Goal: Use online tool/utility: Utilize a website feature to perform a specific function

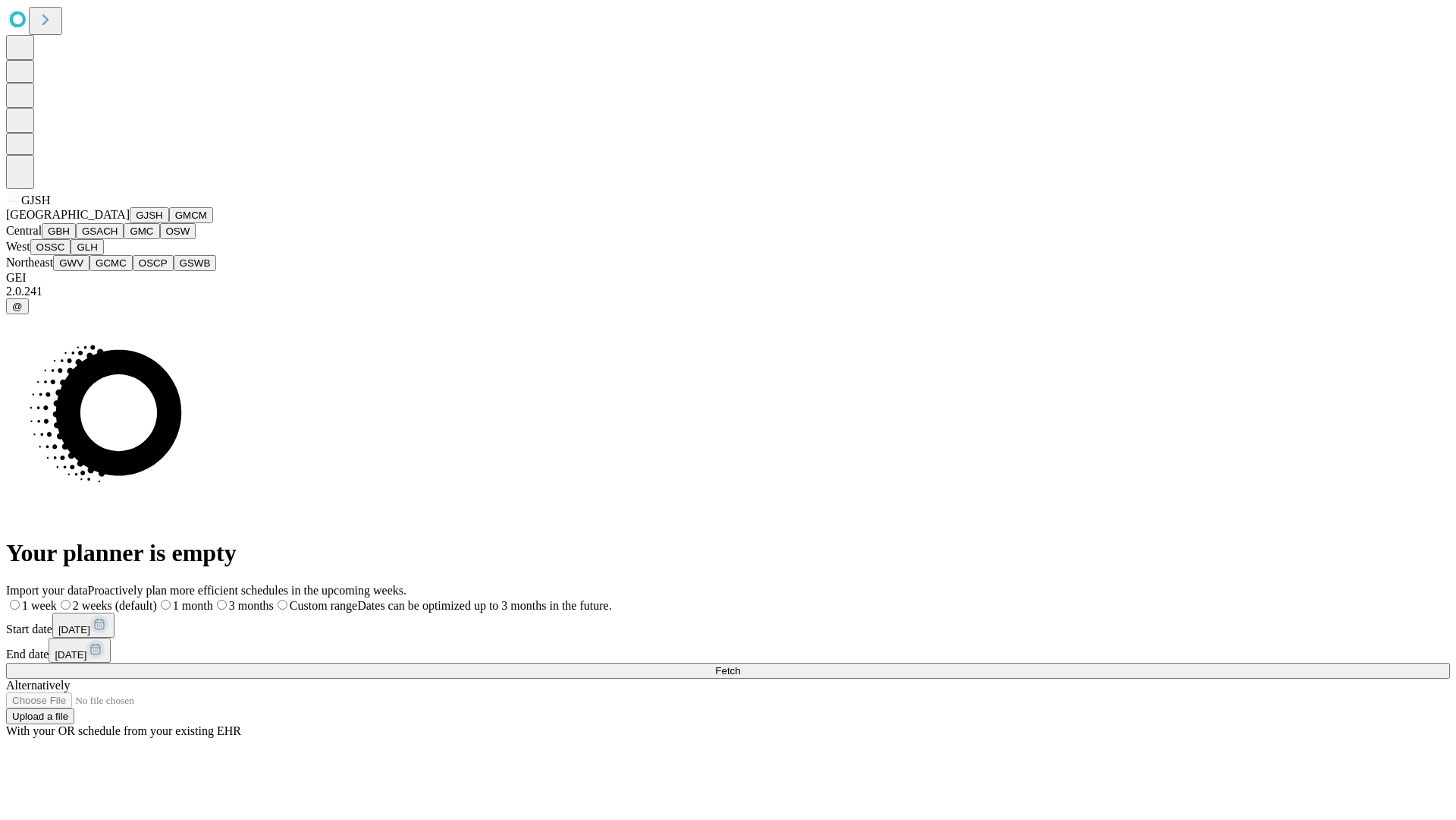
click at [130, 224] on button "GJSH" at bounding box center [149, 214] width 39 height 16
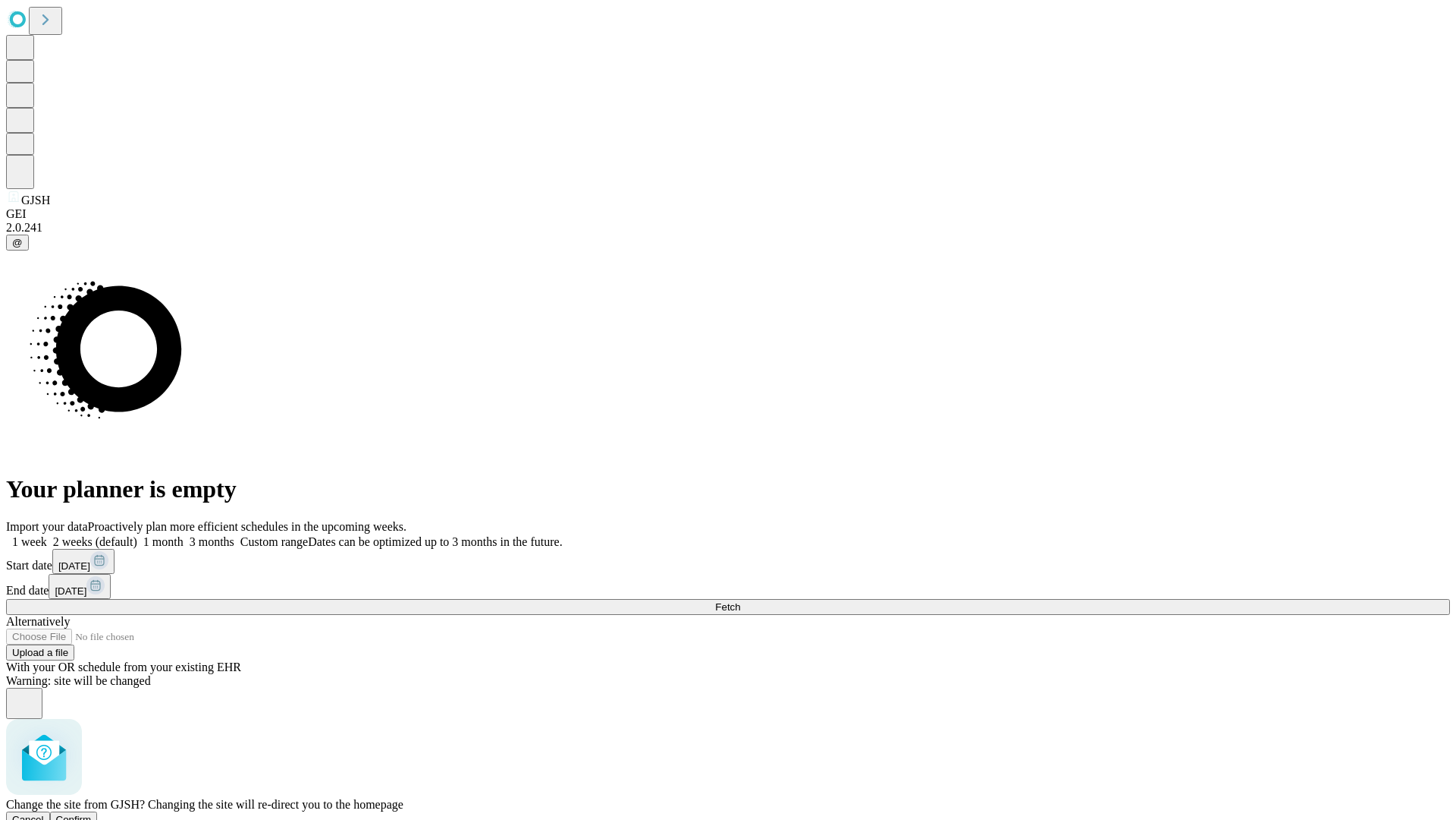
click at [92, 814] on span "Confirm" at bounding box center [73, 819] width 36 height 11
click at [183, 535] on label "1 month" at bounding box center [160, 541] width 47 height 13
click at [740, 601] on span "Fetch" at bounding box center [727, 607] width 25 height 11
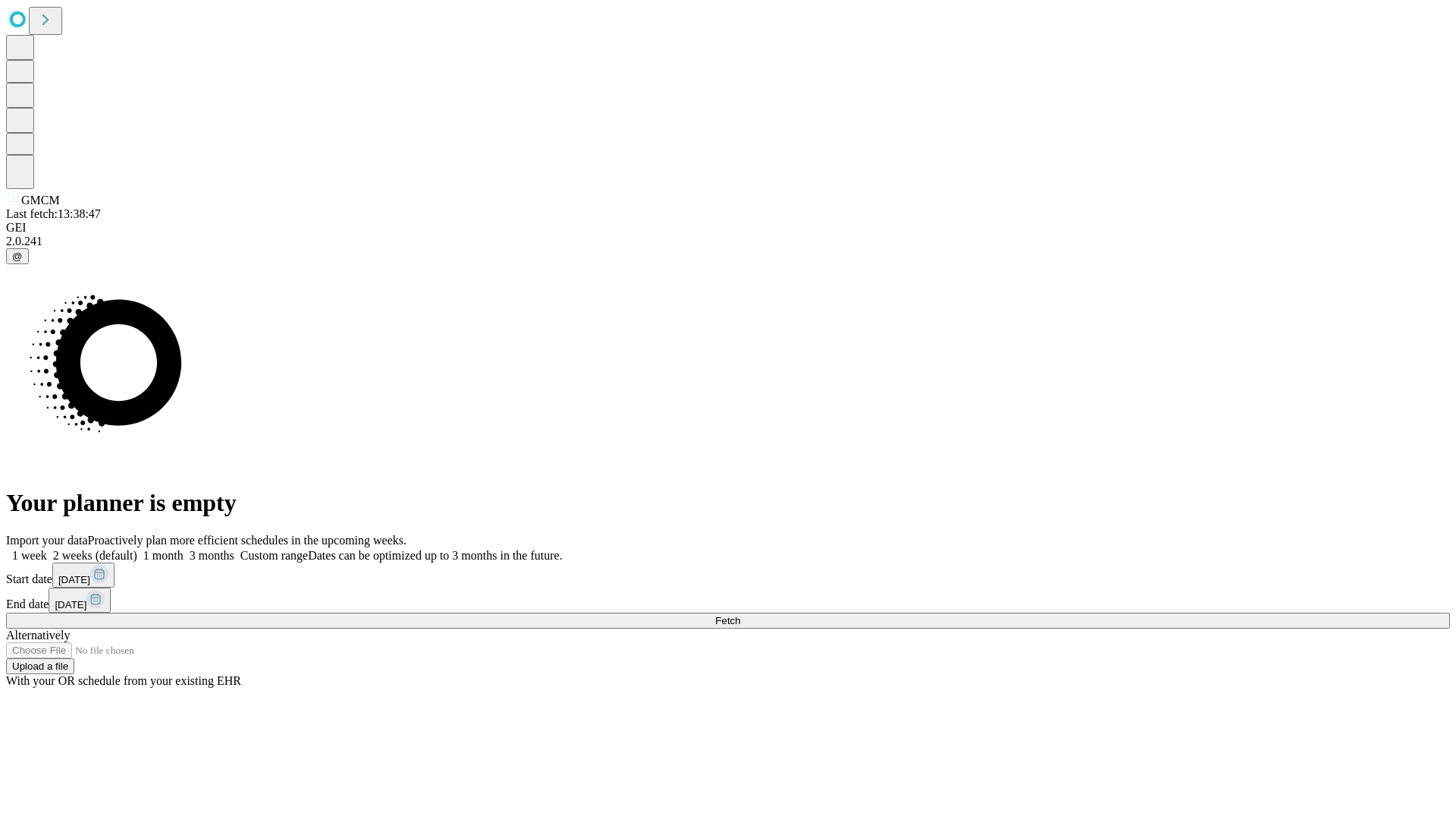
click at [183, 549] on label "1 month" at bounding box center [160, 555] width 47 height 13
click at [740, 615] on span "Fetch" at bounding box center [727, 620] width 25 height 11
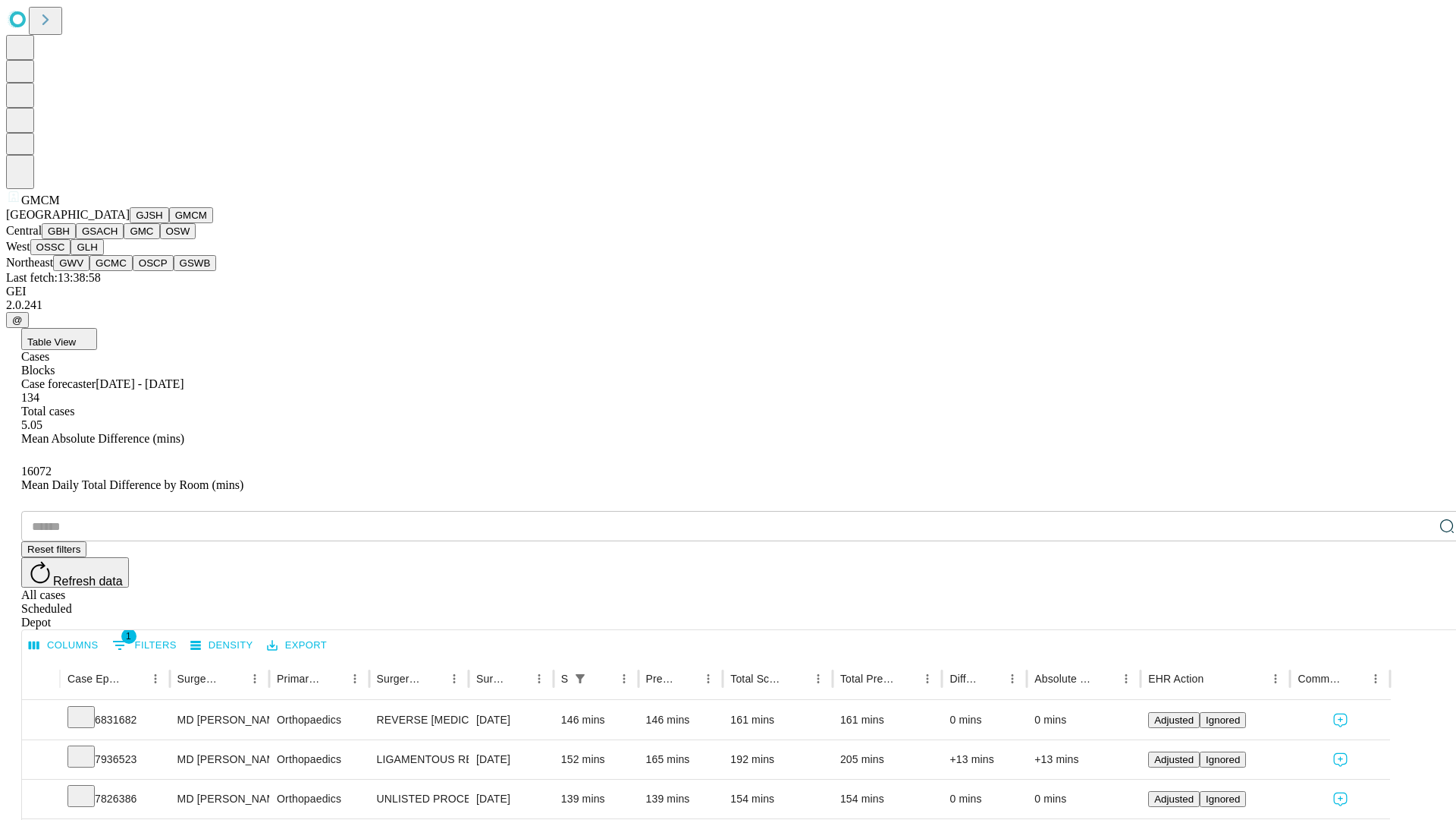
click at [76, 239] on button "GBH" at bounding box center [59, 231] width 34 height 16
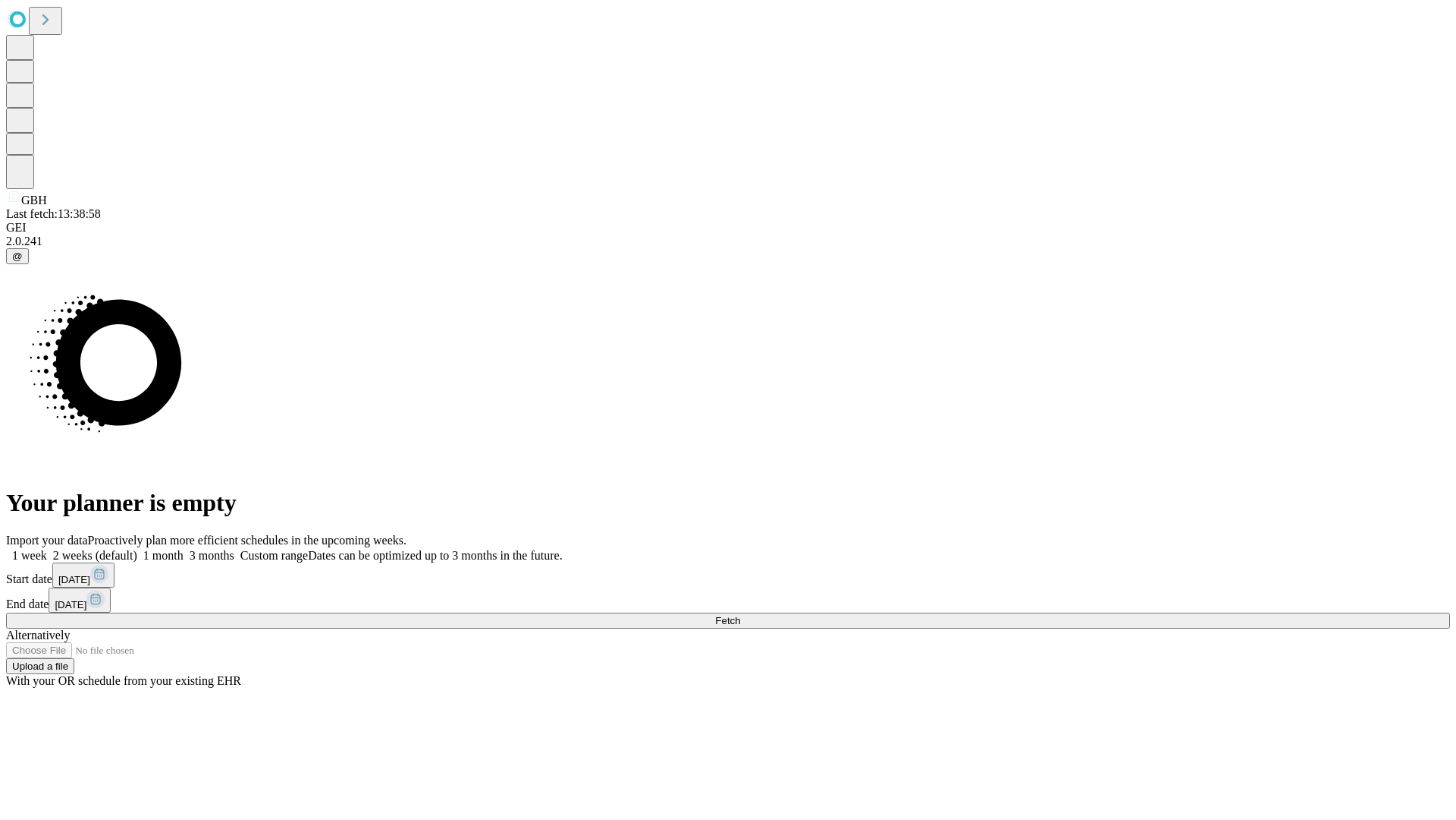
click at [183, 549] on label "1 month" at bounding box center [160, 555] width 47 height 13
click at [740, 615] on span "Fetch" at bounding box center [727, 620] width 25 height 11
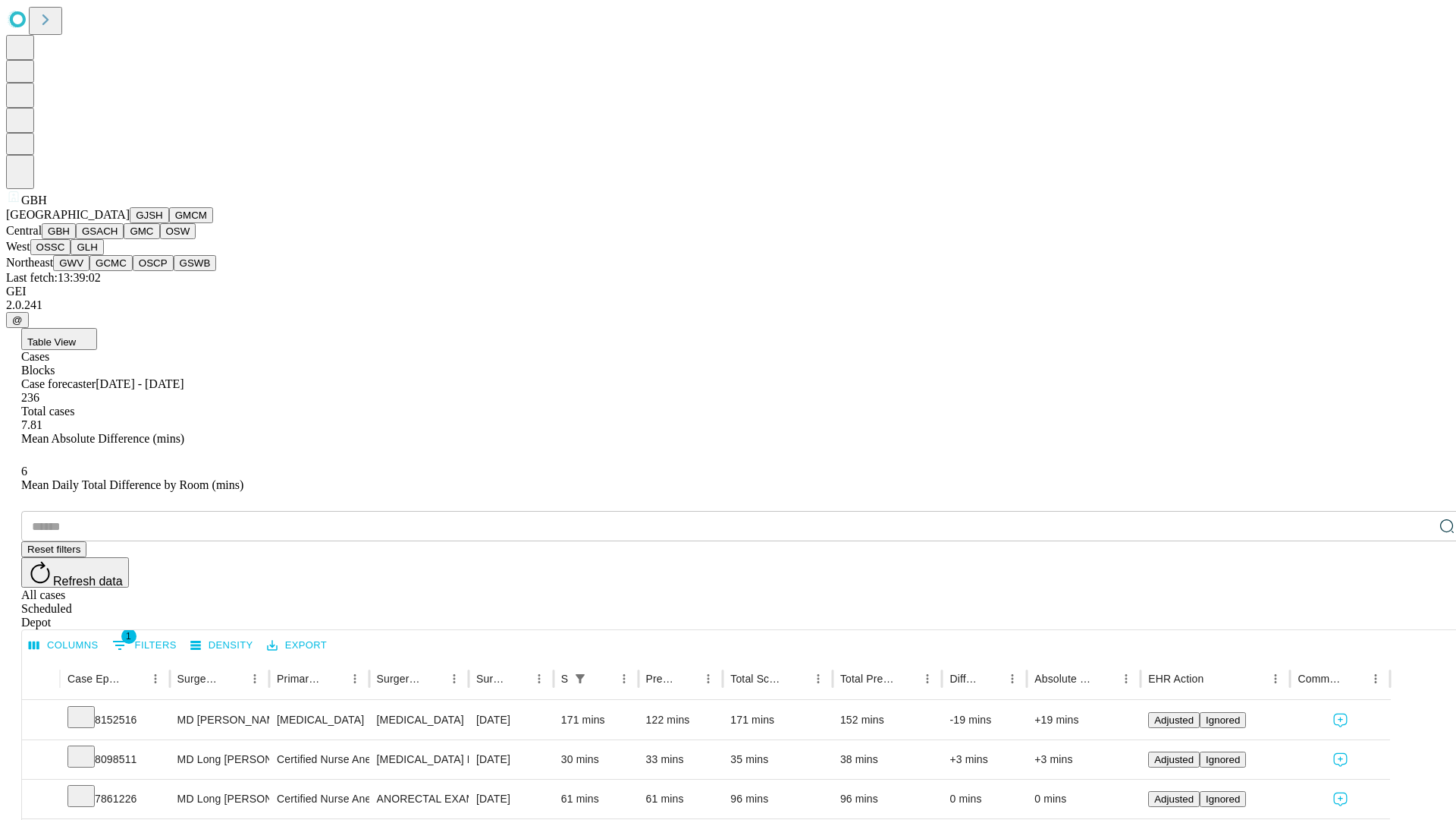
click at [117, 239] on button "GSACH" at bounding box center [100, 231] width 48 height 16
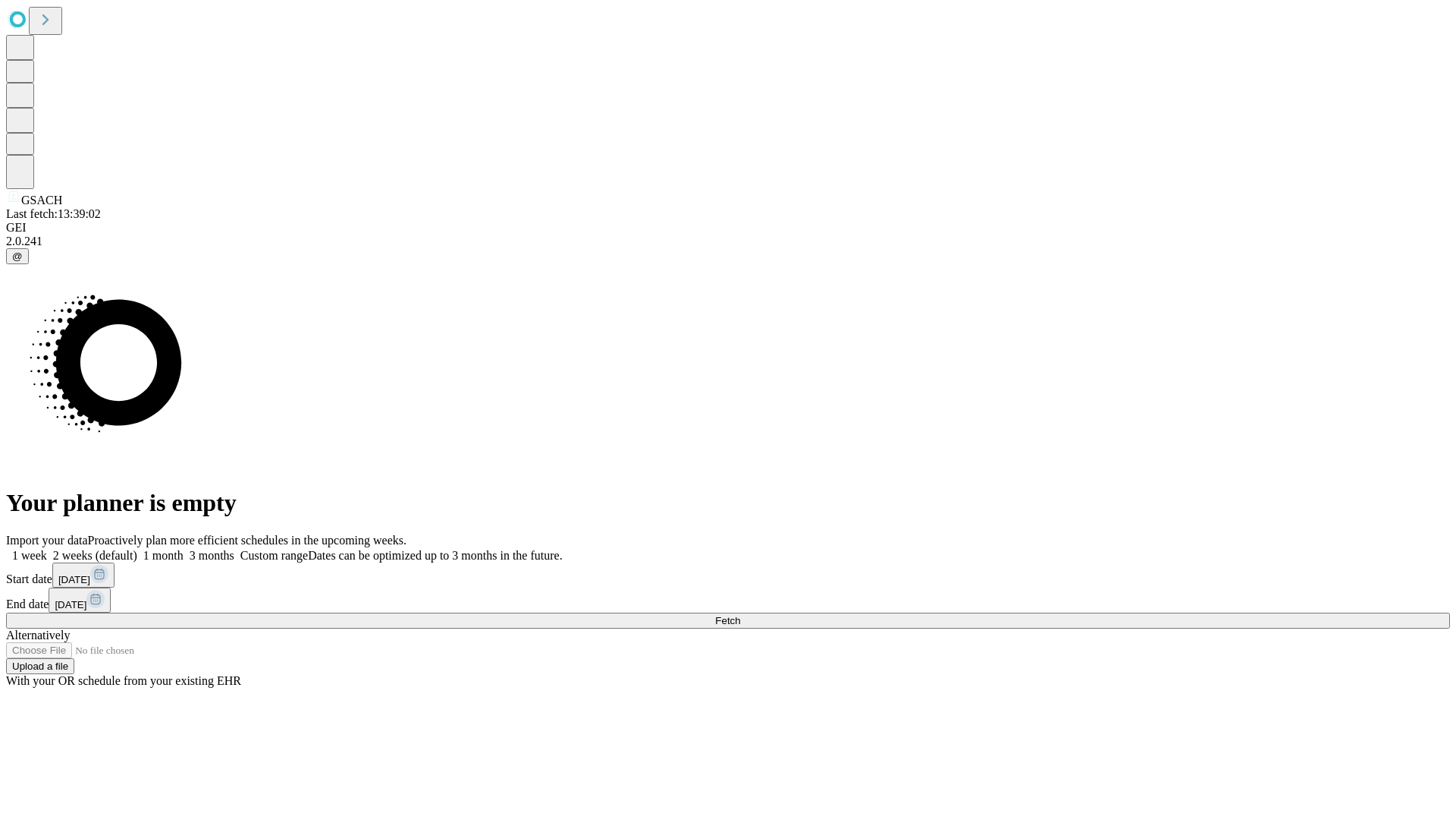
click at [740, 615] on span "Fetch" at bounding box center [727, 620] width 25 height 11
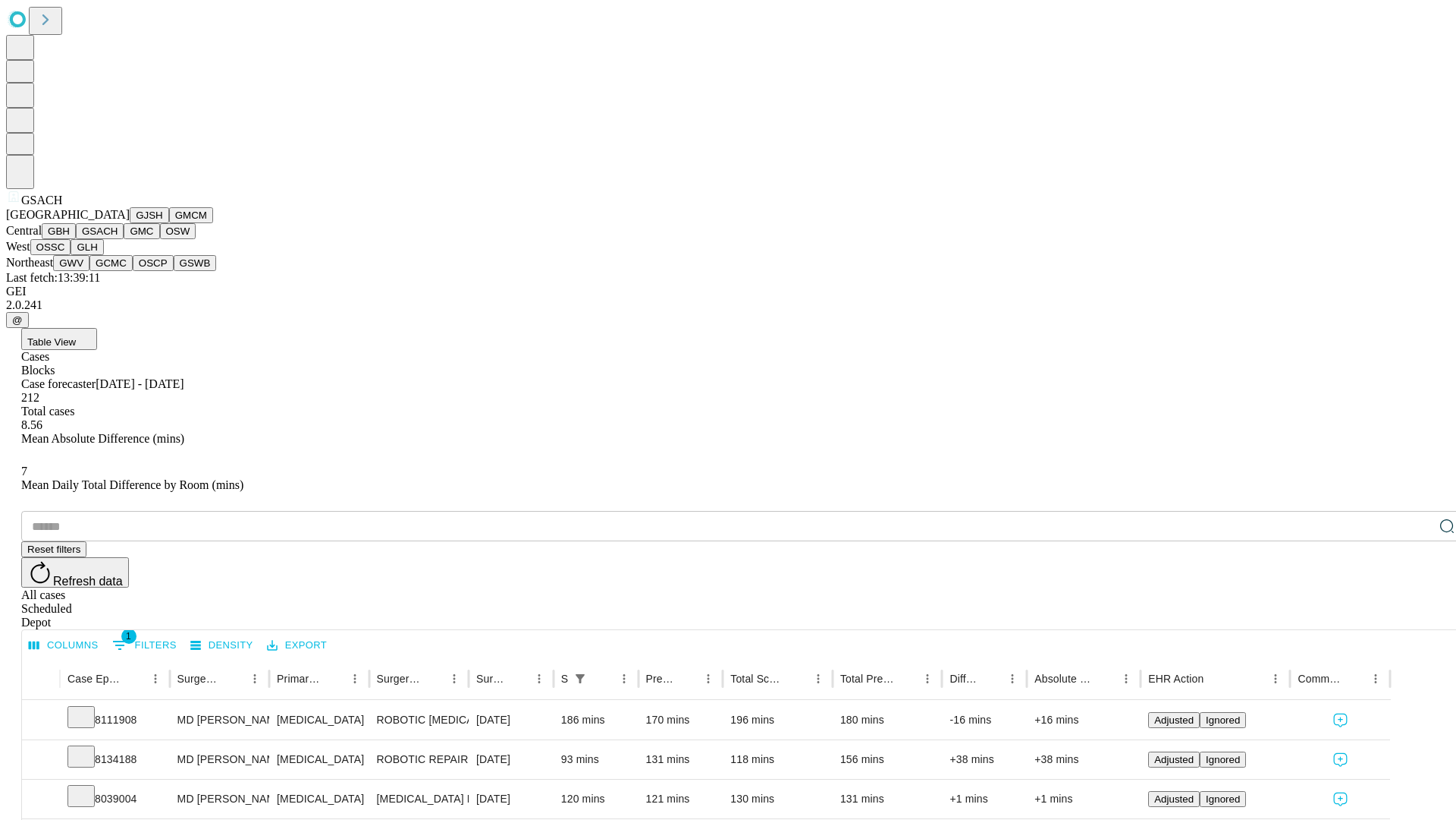
click at [124, 239] on button "GMC" at bounding box center [141, 231] width 36 height 16
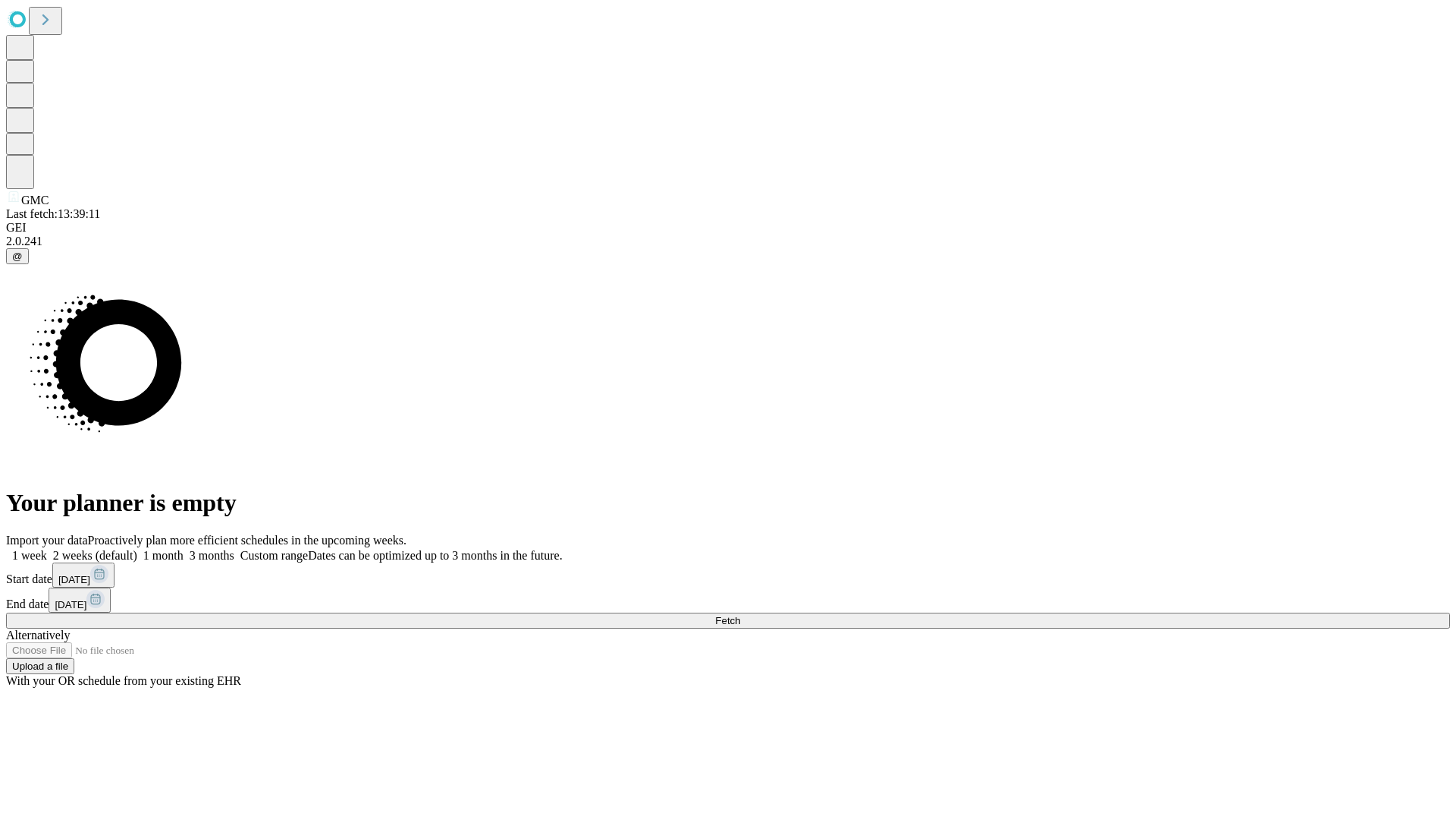
click at [183, 549] on label "1 month" at bounding box center [160, 555] width 47 height 13
click at [740, 615] on span "Fetch" at bounding box center [727, 620] width 25 height 11
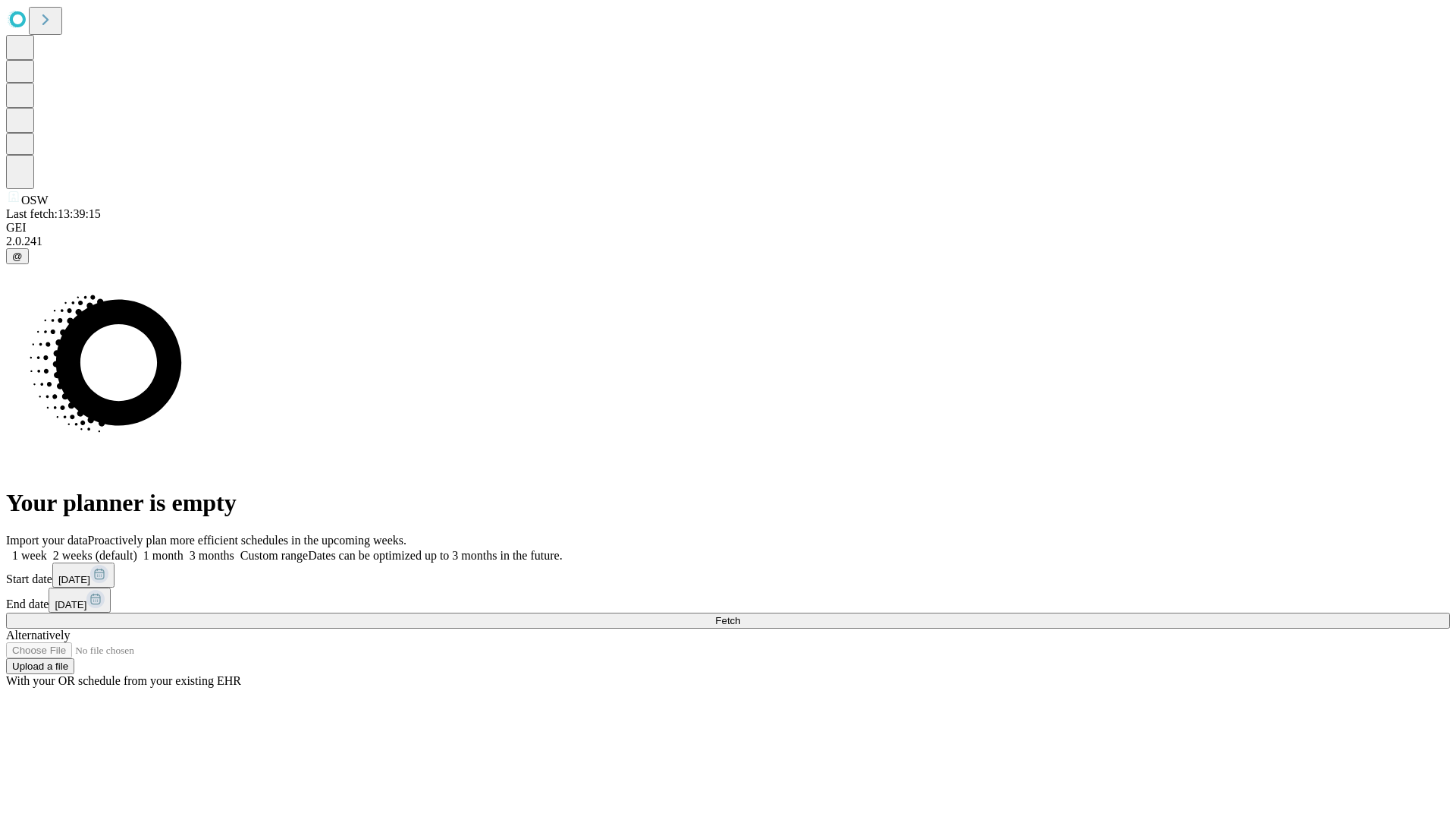
click at [740, 615] on span "Fetch" at bounding box center [727, 620] width 25 height 11
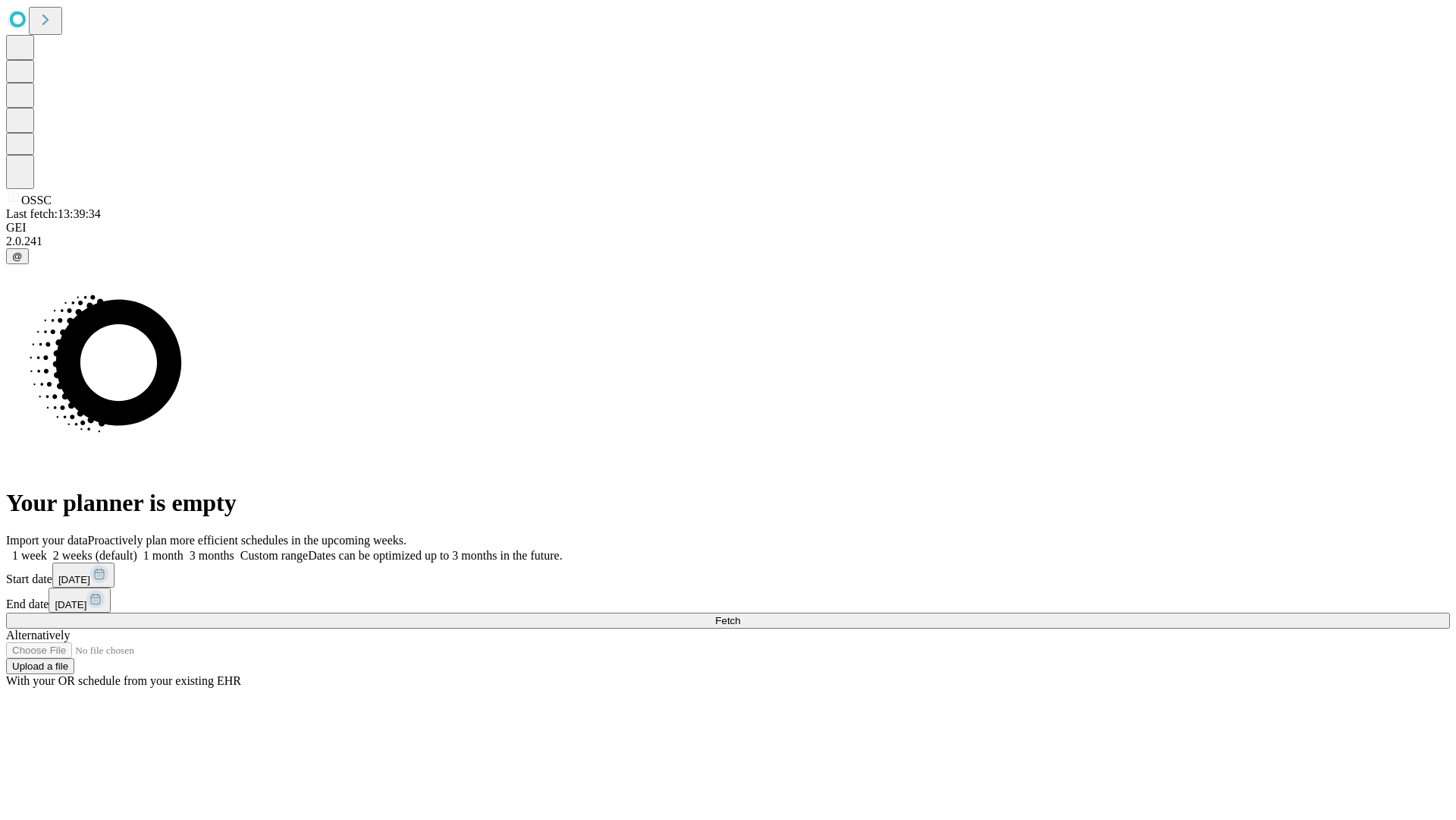
click at [183, 549] on label "1 month" at bounding box center [160, 555] width 47 height 13
click at [740, 615] on span "Fetch" at bounding box center [727, 620] width 25 height 11
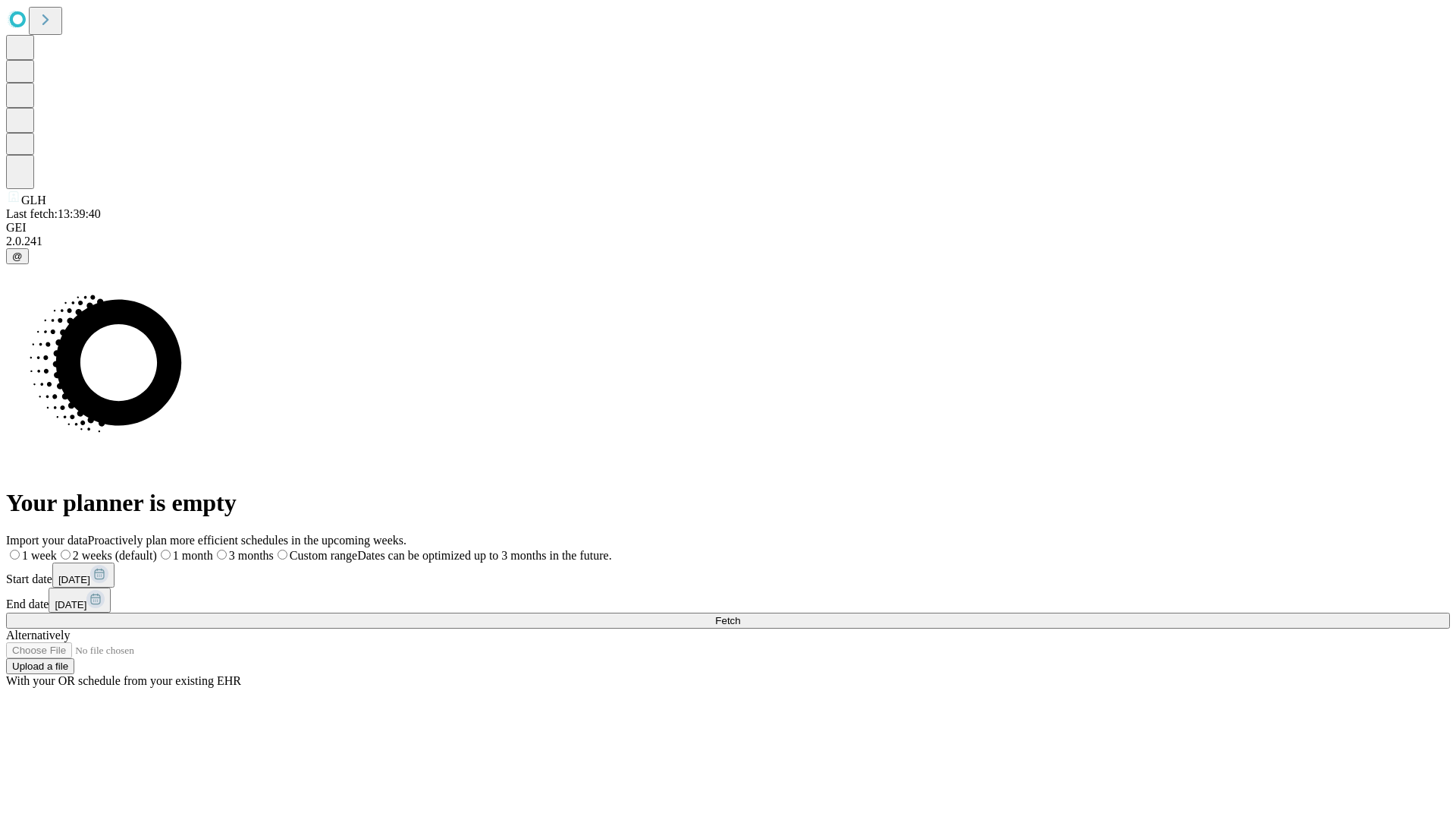
click at [213, 549] on label "1 month" at bounding box center [184, 555] width 56 height 13
click at [740, 615] on span "Fetch" at bounding box center [727, 620] width 25 height 11
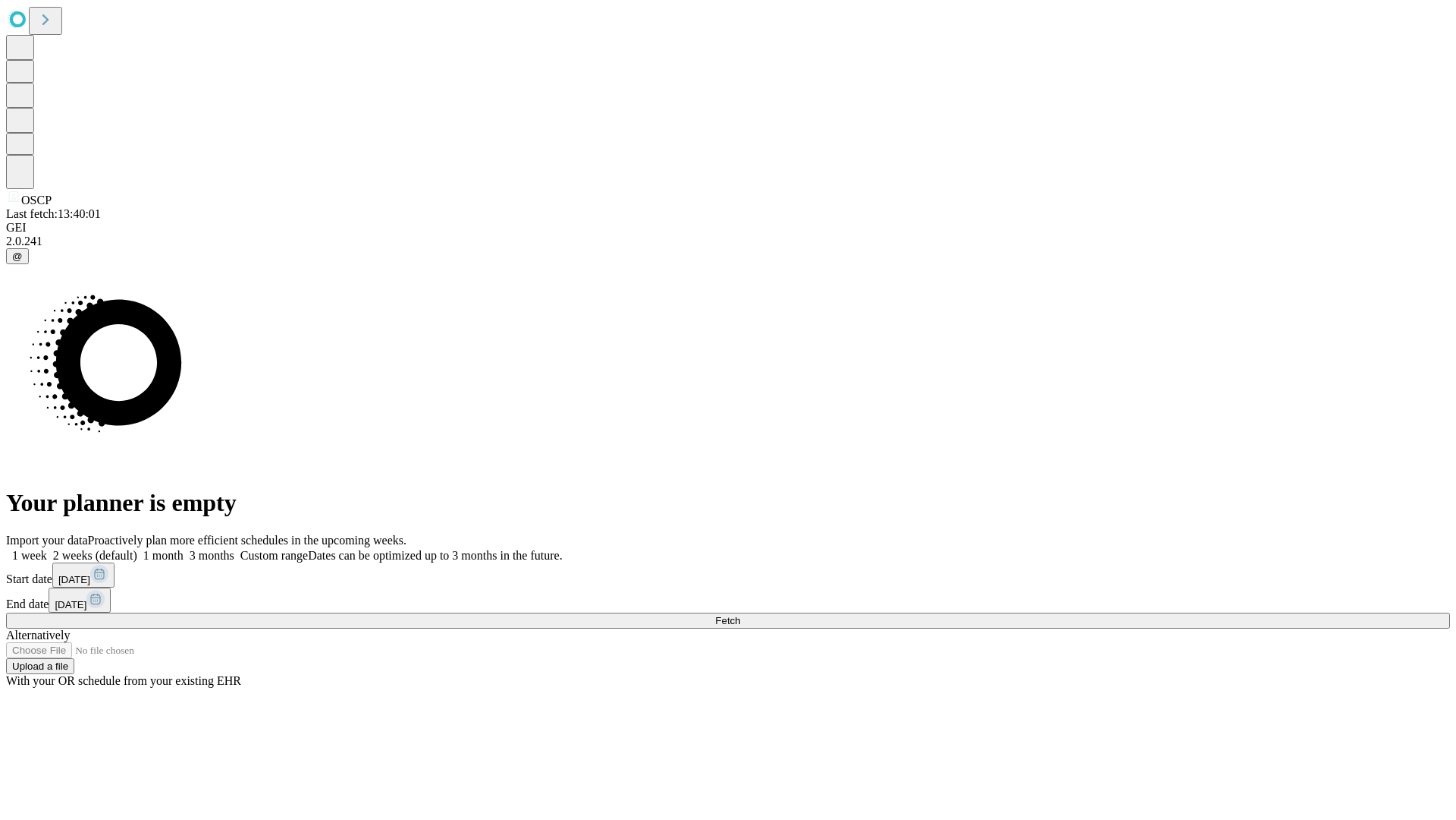
click at [740, 615] on span "Fetch" at bounding box center [727, 620] width 25 height 11
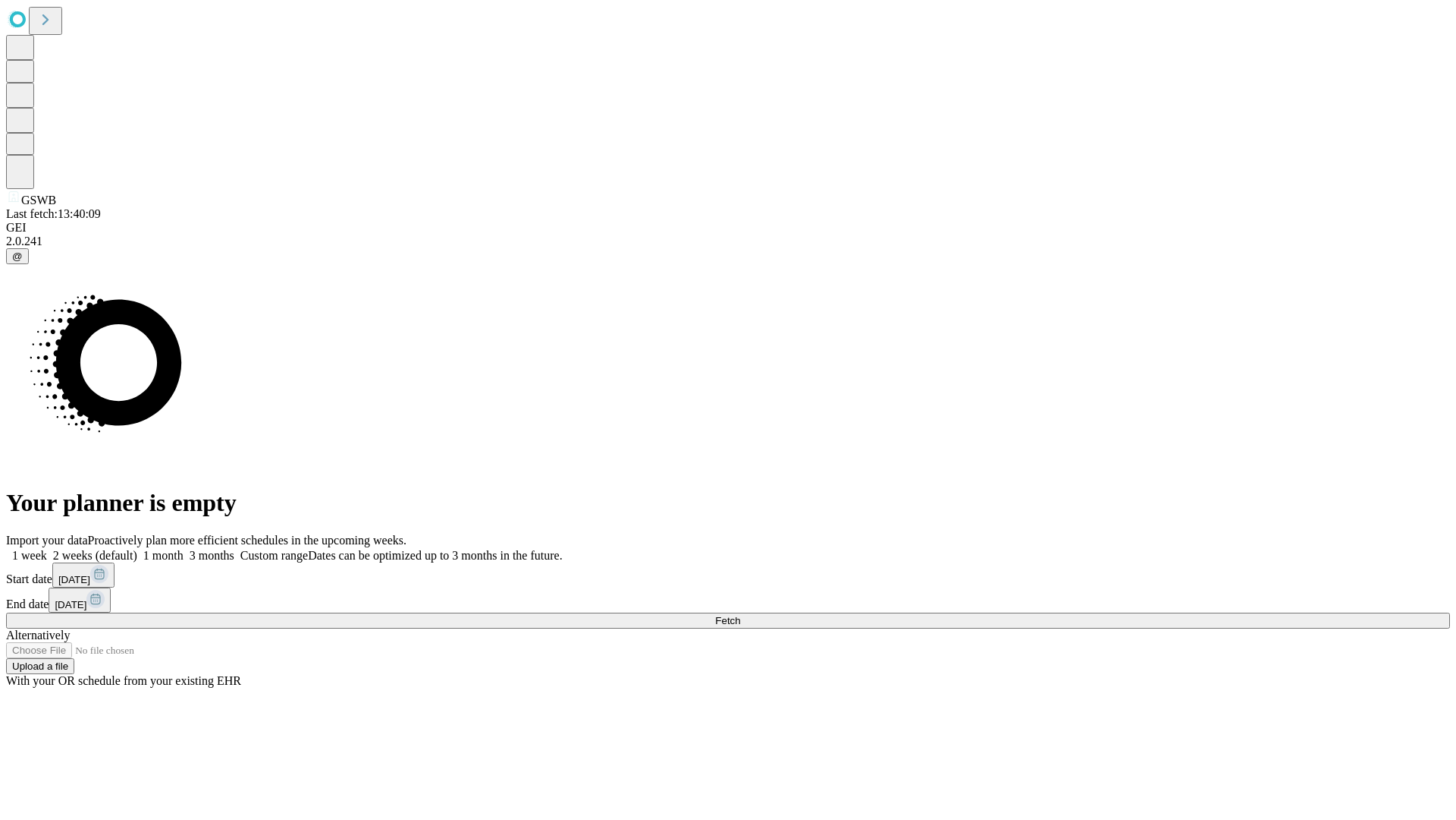
click at [183, 549] on label "1 month" at bounding box center [160, 555] width 47 height 13
click at [740, 615] on span "Fetch" at bounding box center [727, 620] width 25 height 11
